Goal: Task Accomplishment & Management: Manage account settings

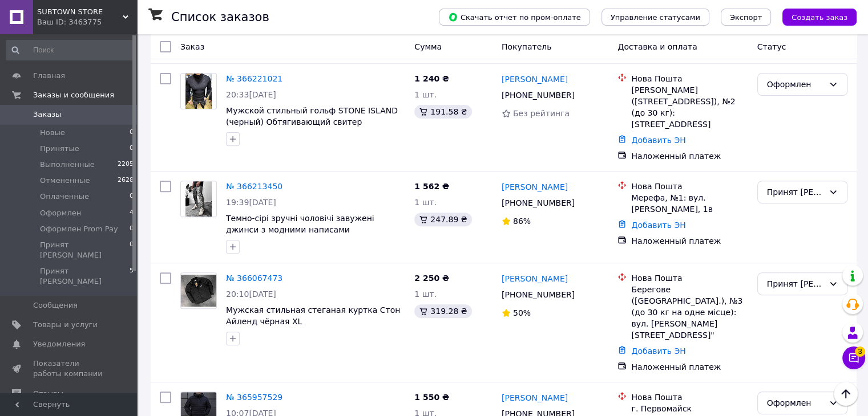
scroll to position [403, 0]
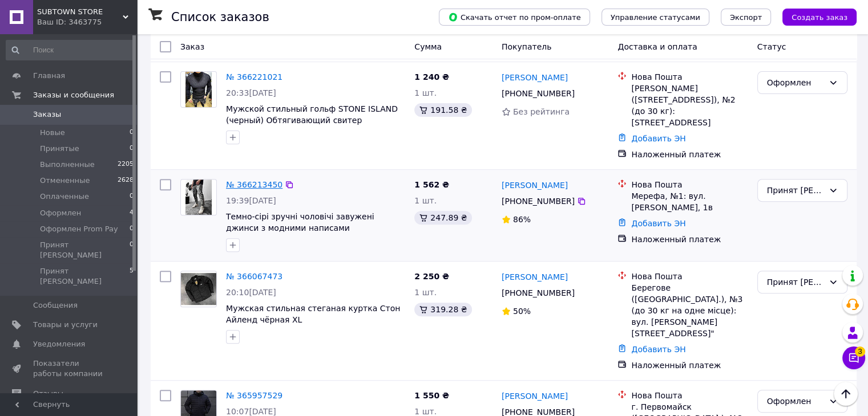
click at [253, 180] on link "№ 366213450" at bounding box center [254, 184] width 56 height 9
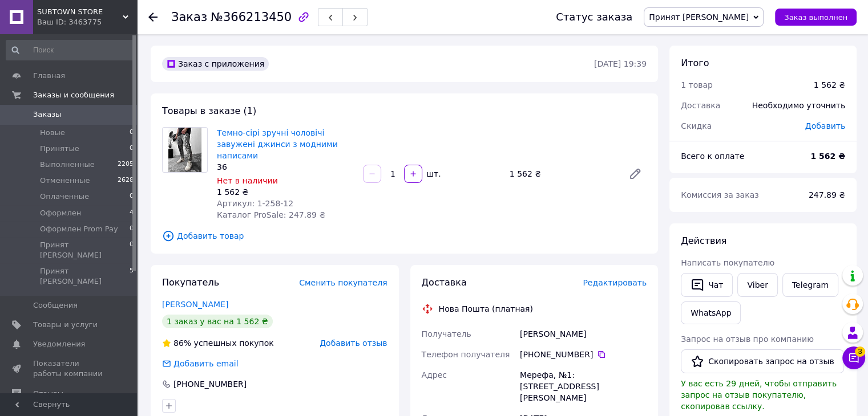
drag, startPoint x: 607, startPoint y: 326, endPoint x: 514, endPoint y: 327, distance: 93.6
copy div "Получатель Петрушенко Александр"
click at [597, 350] on icon at bounding box center [601, 354] width 9 height 9
click at [735, 23] on span "Принят [PERSON_NAME]" at bounding box center [703, 16] width 120 height 19
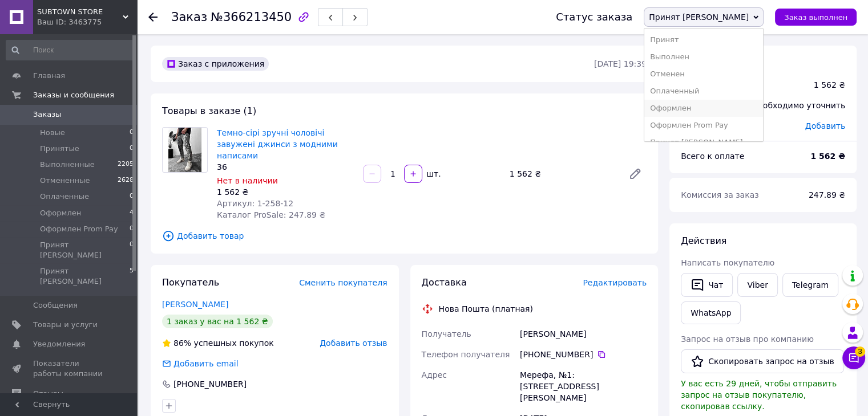
click at [722, 107] on li "Оформлен" at bounding box center [703, 108] width 119 height 17
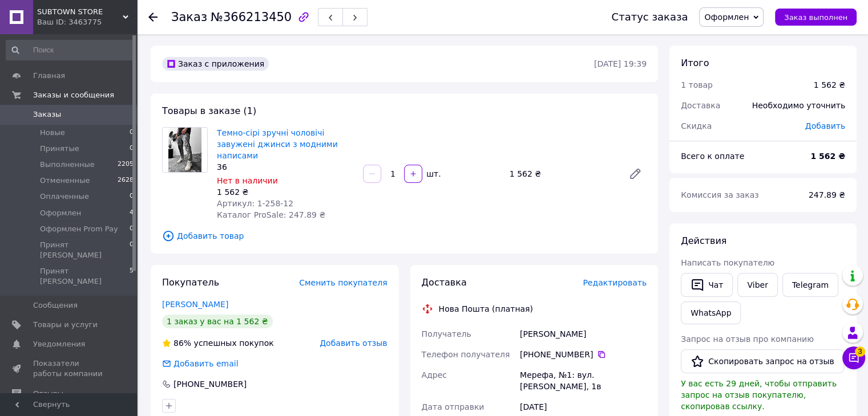
click at [110, 115] on span "0" at bounding box center [121, 115] width 31 height 10
